Goal: Navigation & Orientation: Go to known website

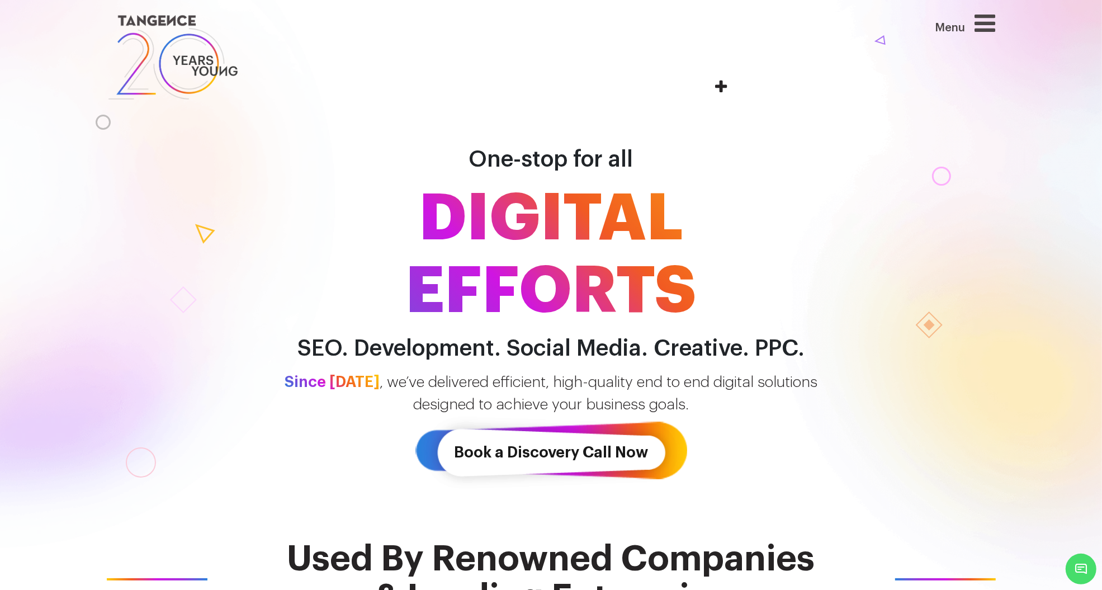
click at [152, 20] on img at bounding box center [173, 57] width 133 height 92
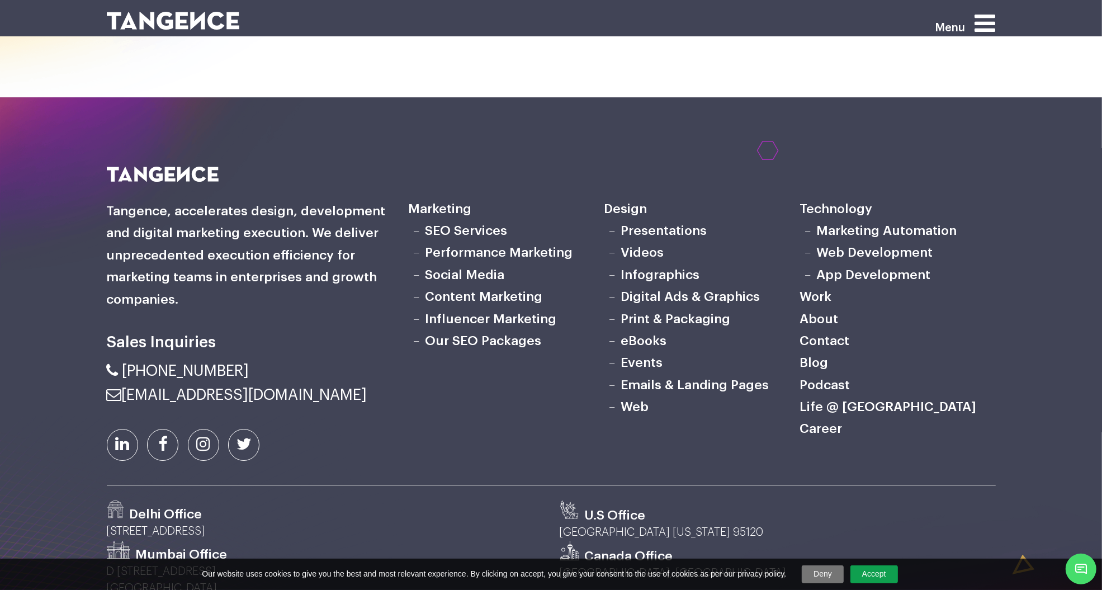
scroll to position [3955, 0]
